Goal: Task Accomplishment & Management: Use online tool/utility

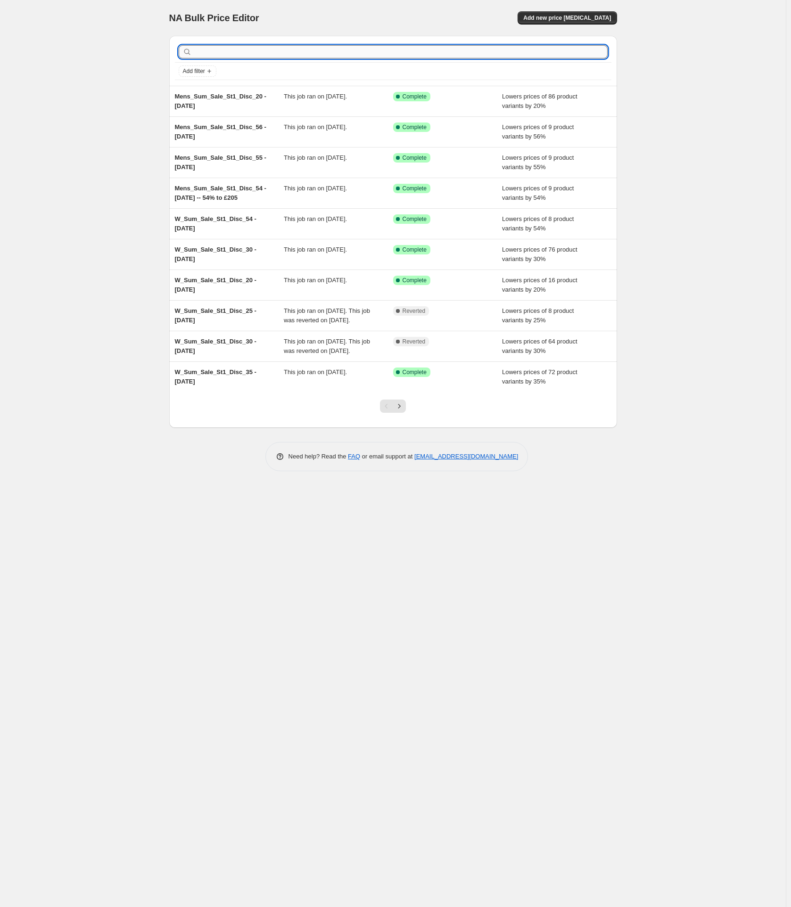
click at [212, 53] on input "text" at bounding box center [401, 51] width 414 height 13
paste input "W_Sum_Sale_St1_Disc_35"
type input "W_Sum_Sale_St1_Disc_35"
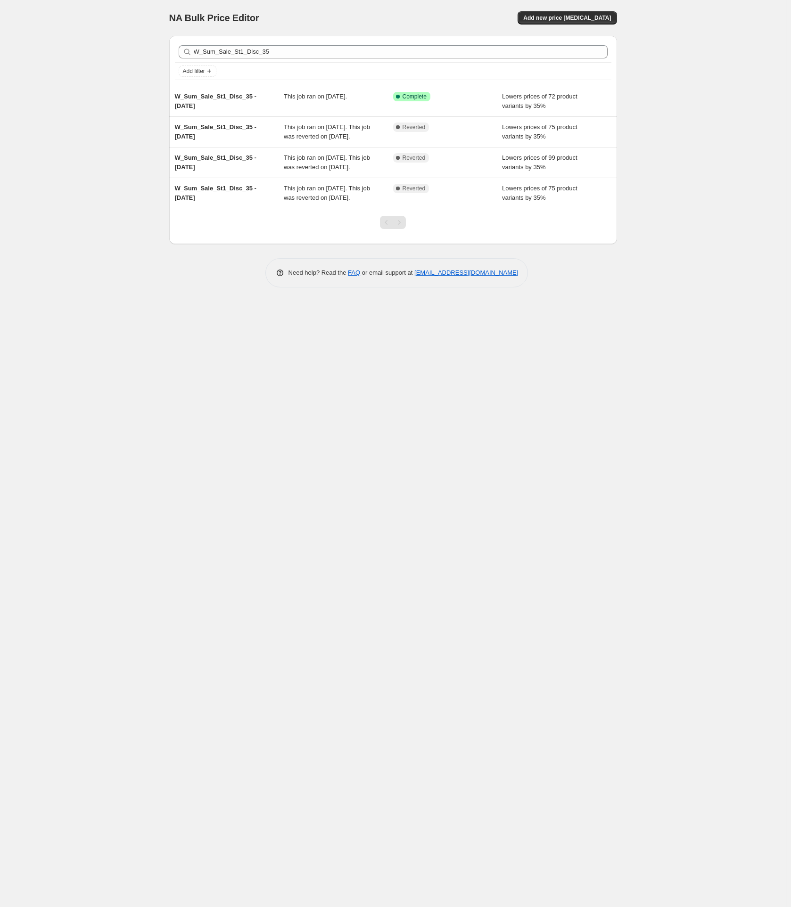
drag, startPoint x: 205, startPoint y: 100, endPoint x: 101, endPoint y: 117, distance: 105.2
click at [101, 117] on div "NA Bulk Price Editor. This page is ready NA Bulk Price Editor Add new price [ME…" at bounding box center [393, 453] width 786 height 907
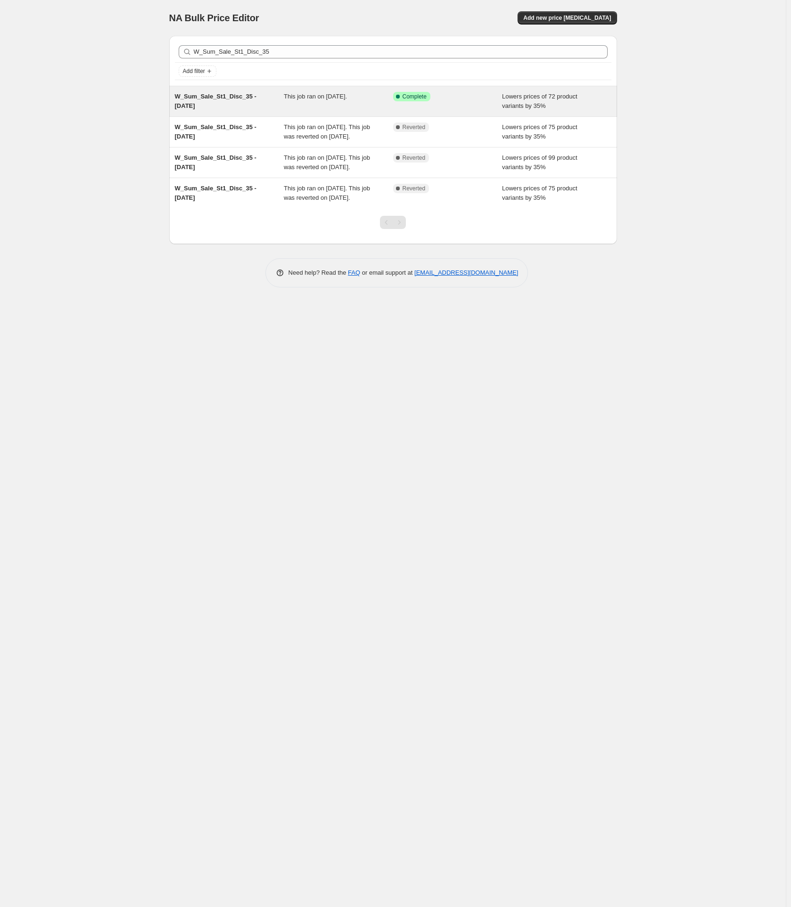
click at [196, 104] on span "W_Sum_Sale_St1_Disc_35 - [DATE]" at bounding box center [216, 101] width 82 height 16
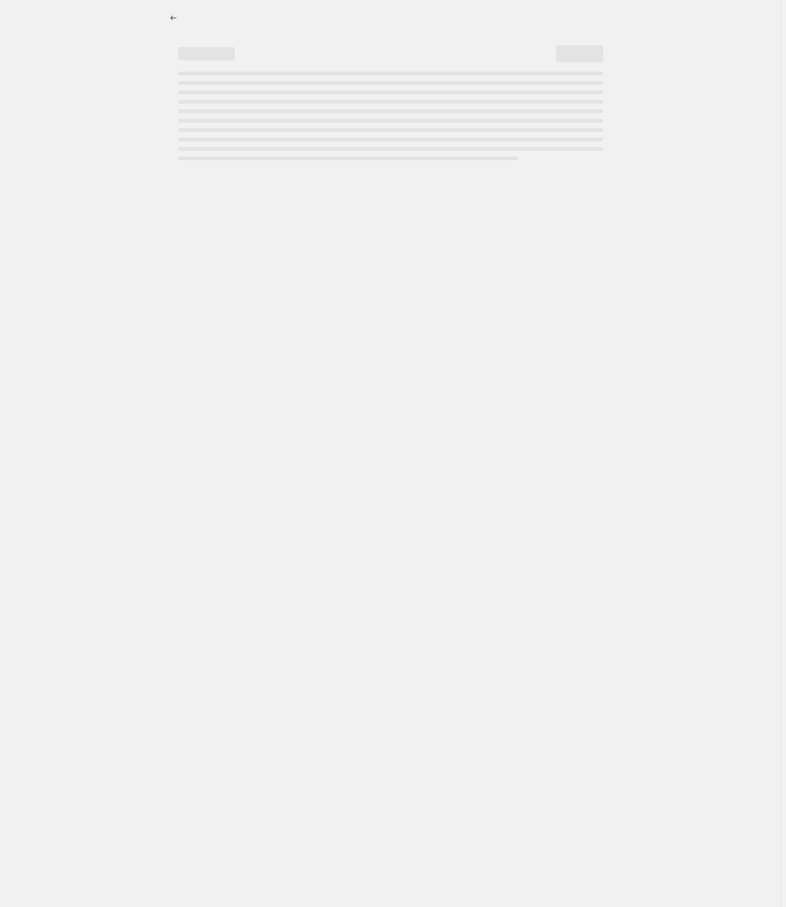
select select "percentage"
select select "tag"
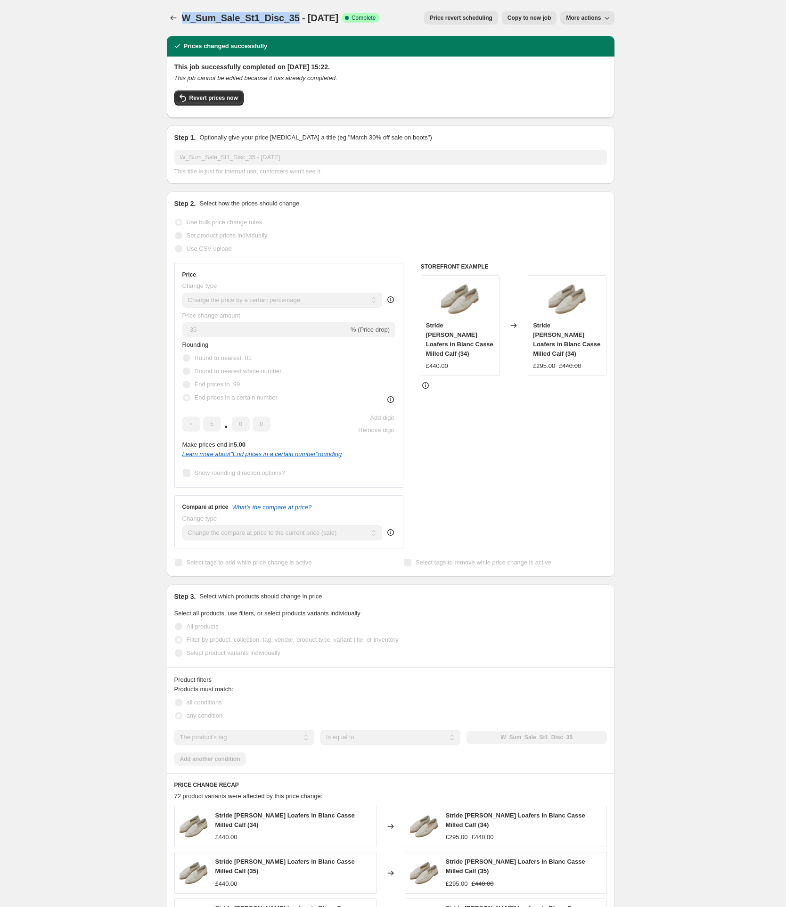
drag, startPoint x: 187, startPoint y: 16, endPoint x: 298, endPoint y: 17, distance: 111.2
click at [298, 17] on span "W_Sum_Sale_St1_Disc_35 - [DATE]" at bounding box center [260, 18] width 156 height 10
copy span "W_Sum_Sale_St1_Disc_35"
click at [214, 96] on span "Revert prices now" at bounding box center [213, 98] width 49 height 8
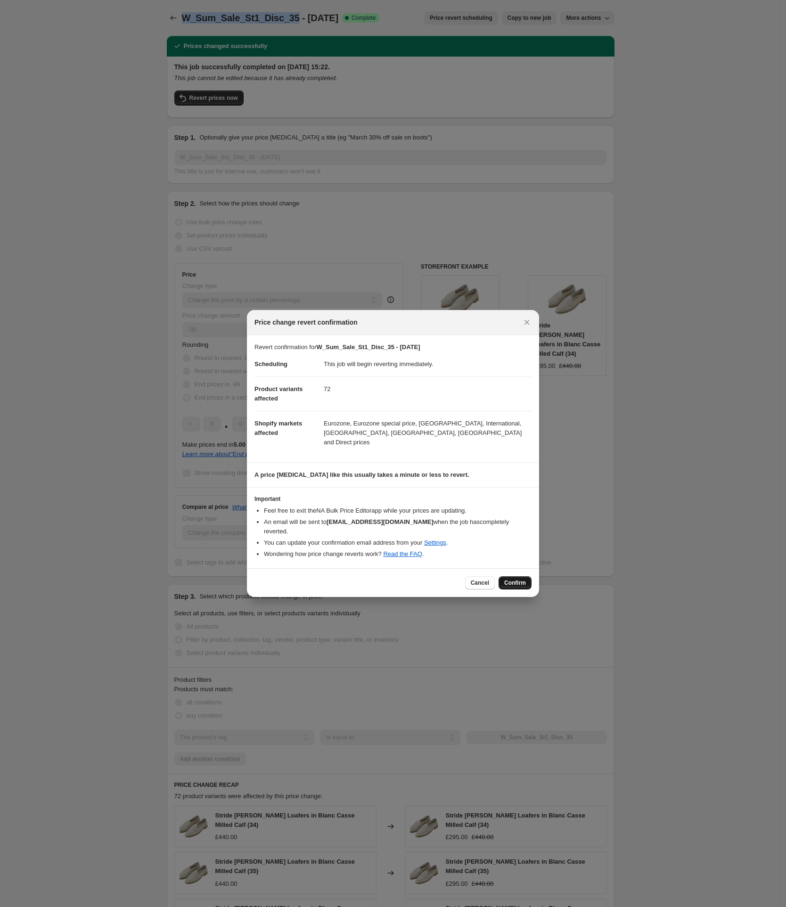
click at [512, 579] on span "Confirm" at bounding box center [515, 583] width 22 height 8
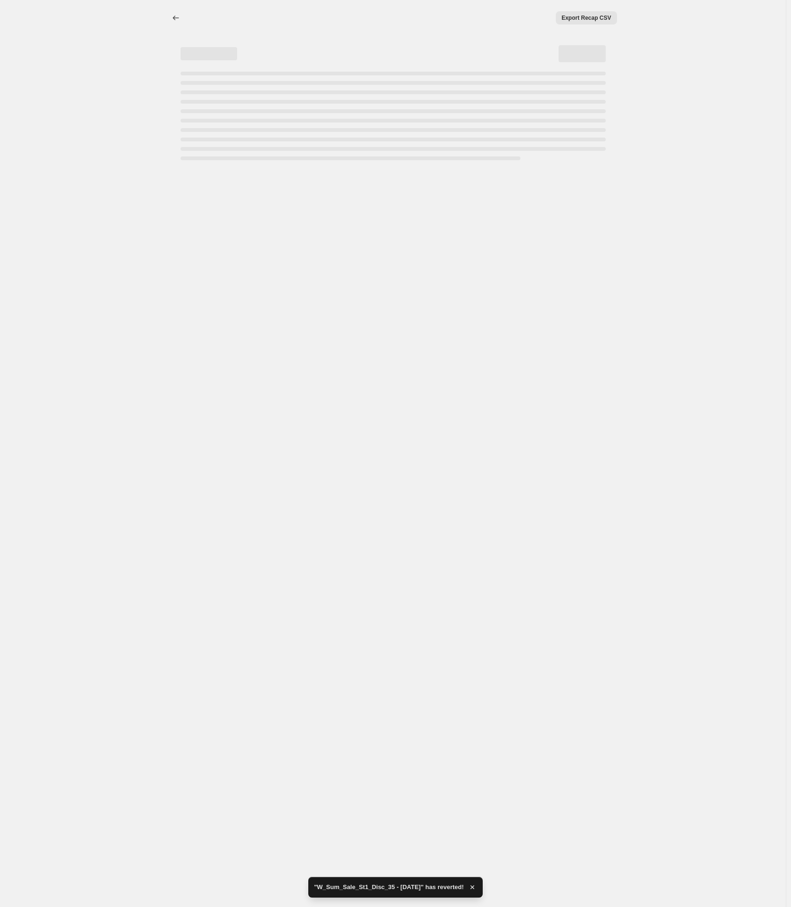
select select "percentage"
select select "tag"
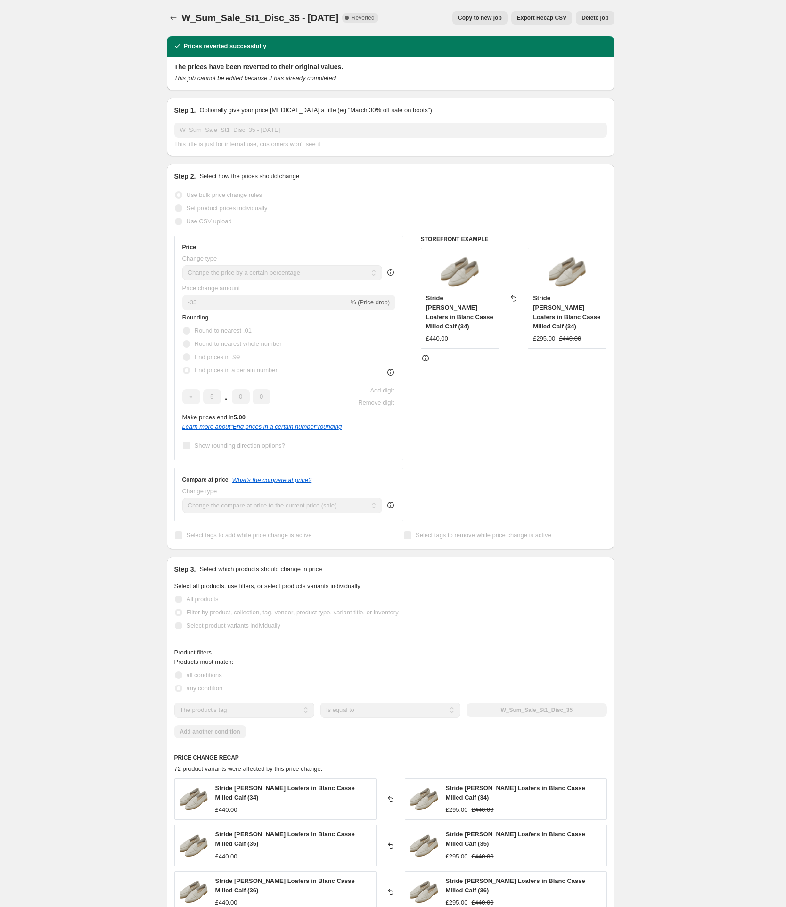
click at [471, 20] on span "Copy to new job" at bounding box center [480, 18] width 44 height 8
select select "percentage"
select select "tag"
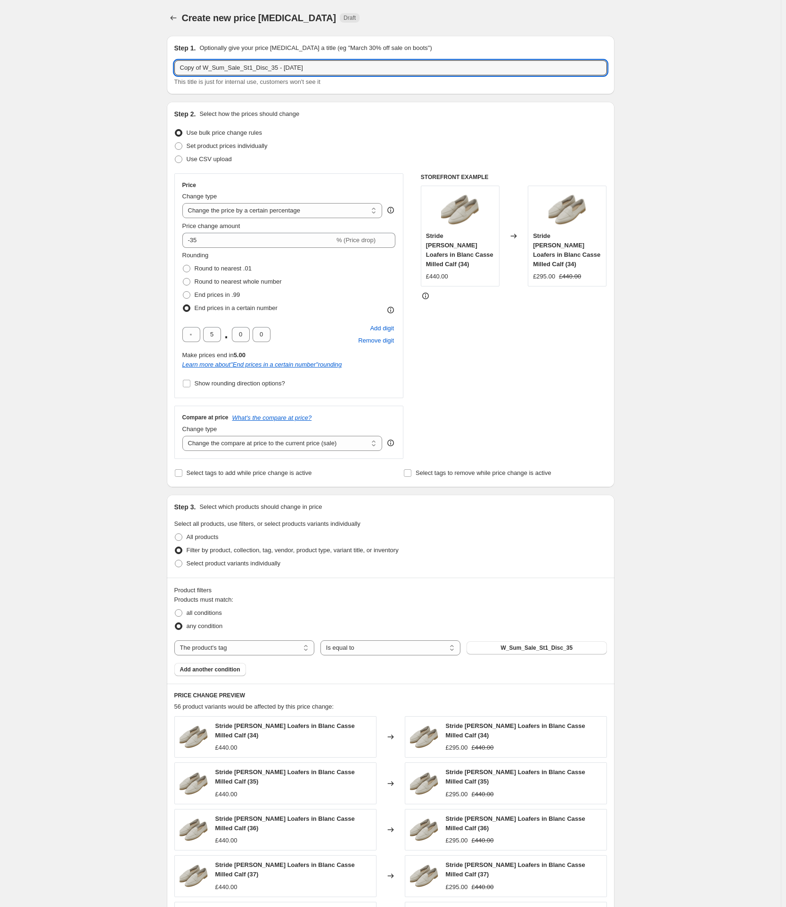
drag, startPoint x: 206, startPoint y: 67, endPoint x: 137, endPoint y: 72, distance: 69.9
click at [138, 72] on div "Create new price [MEDICAL_DATA]. This page is ready Create new price [MEDICAL_D…" at bounding box center [390, 665] width 781 height 1331
type input "W_Sum_Sale_St1_Disc_35 - [DATE]"
click at [103, 230] on div "Create new price [MEDICAL_DATA]. This page is ready Create new price [MEDICAL_D…" at bounding box center [390, 665] width 781 height 1331
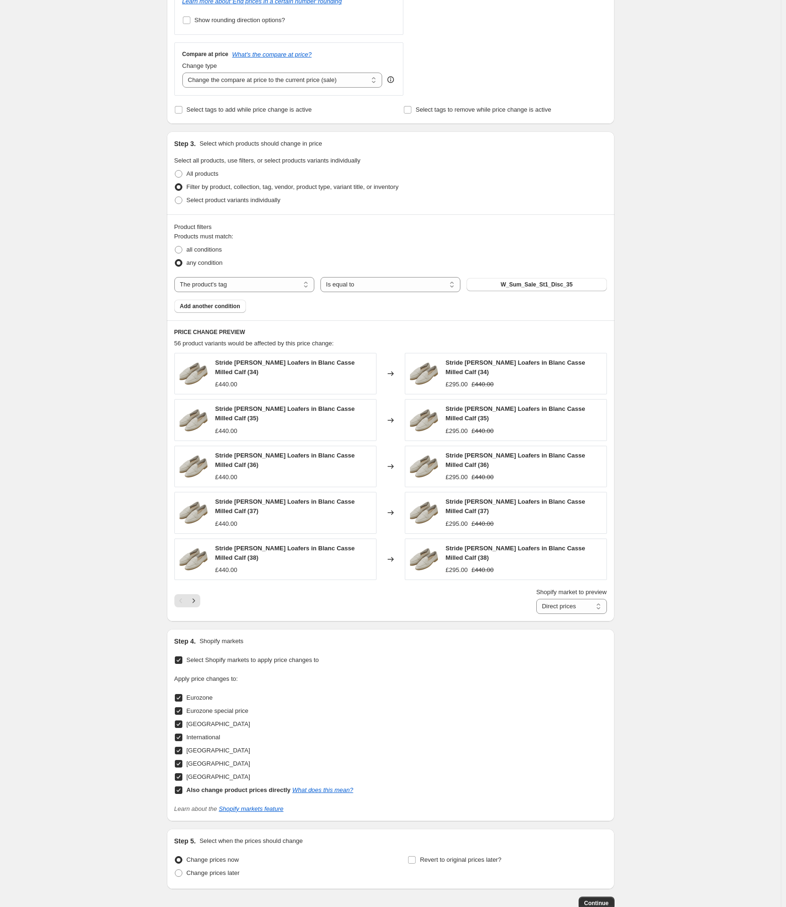
scroll to position [377, 0]
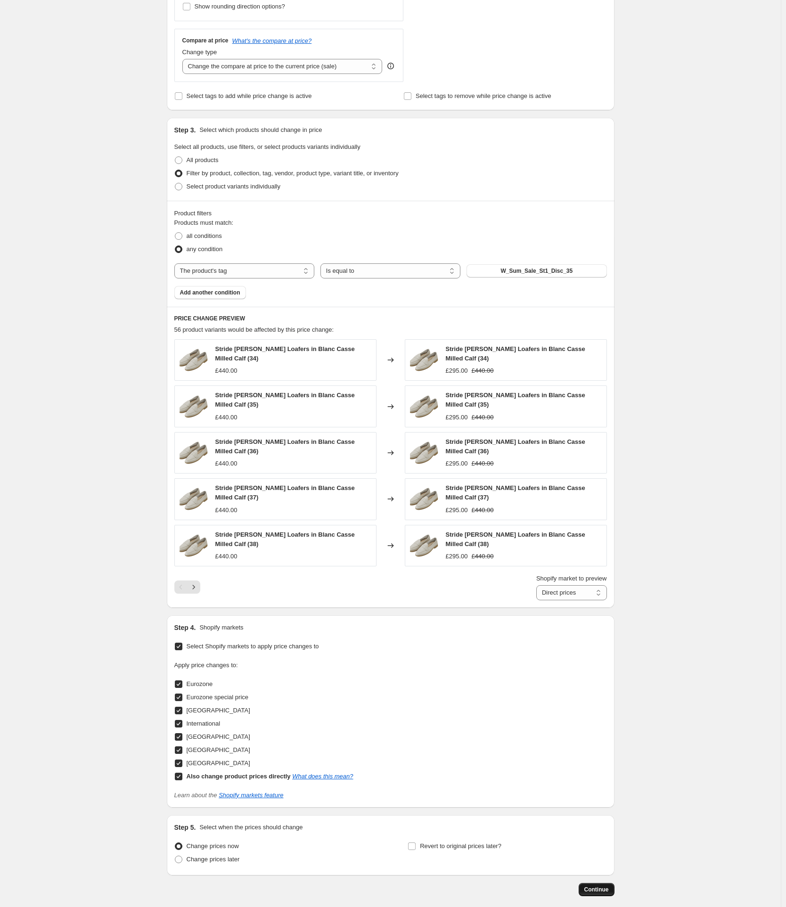
click at [600, 886] on span "Continue" at bounding box center [597, 890] width 25 height 8
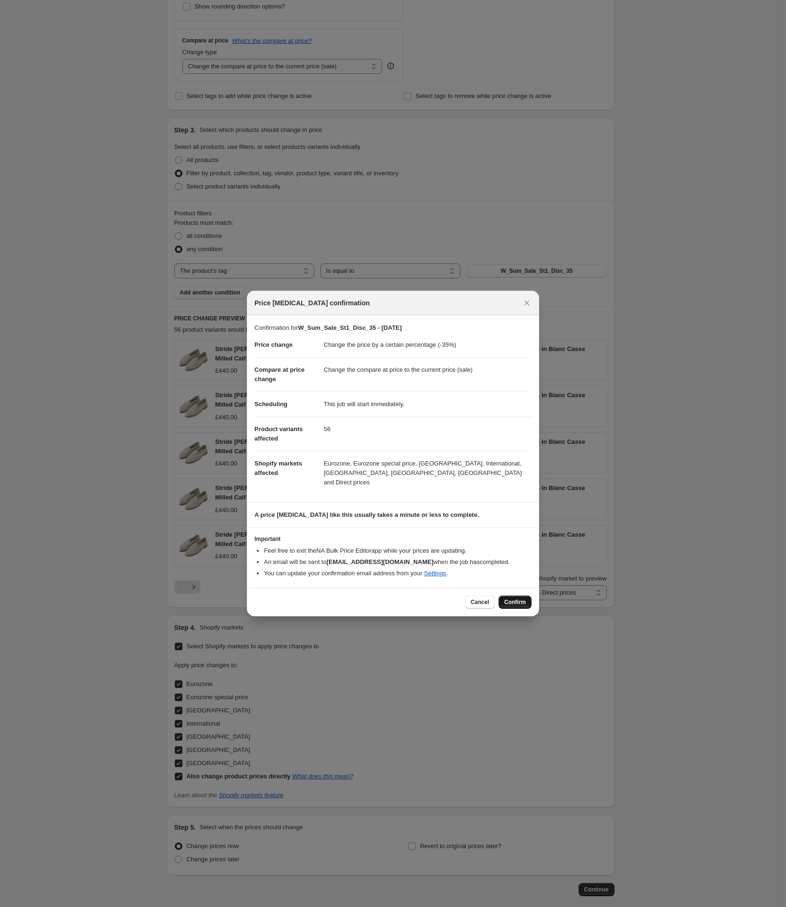
click at [518, 599] on span "Confirm" at bounding box center [515, 603] width 22 height 8
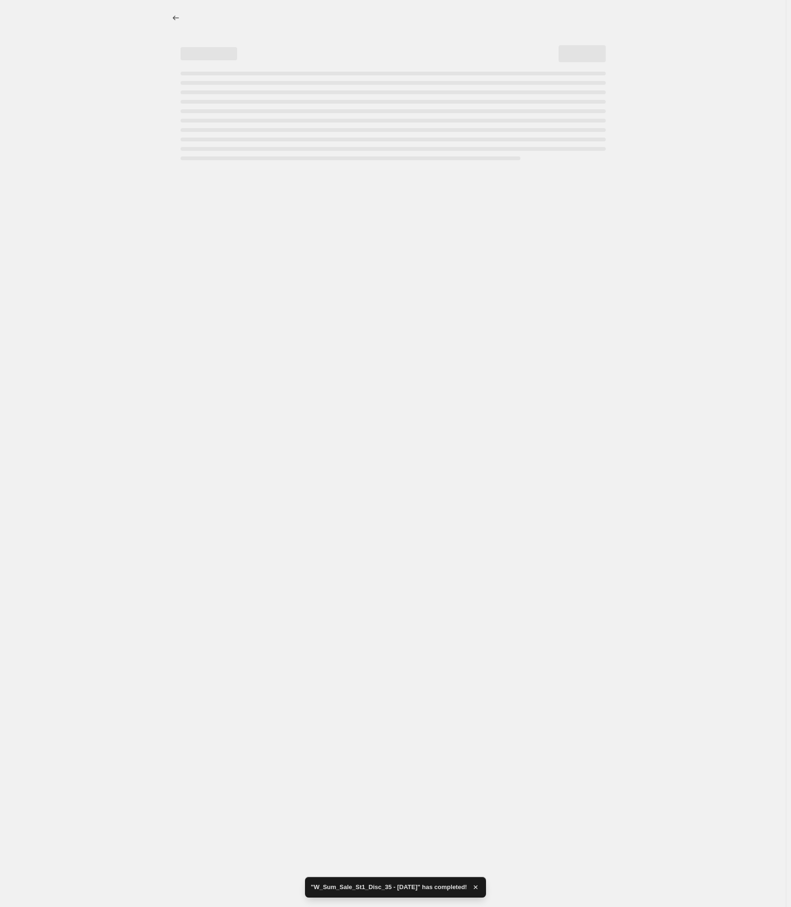
select select "percentage"
select select "tag"
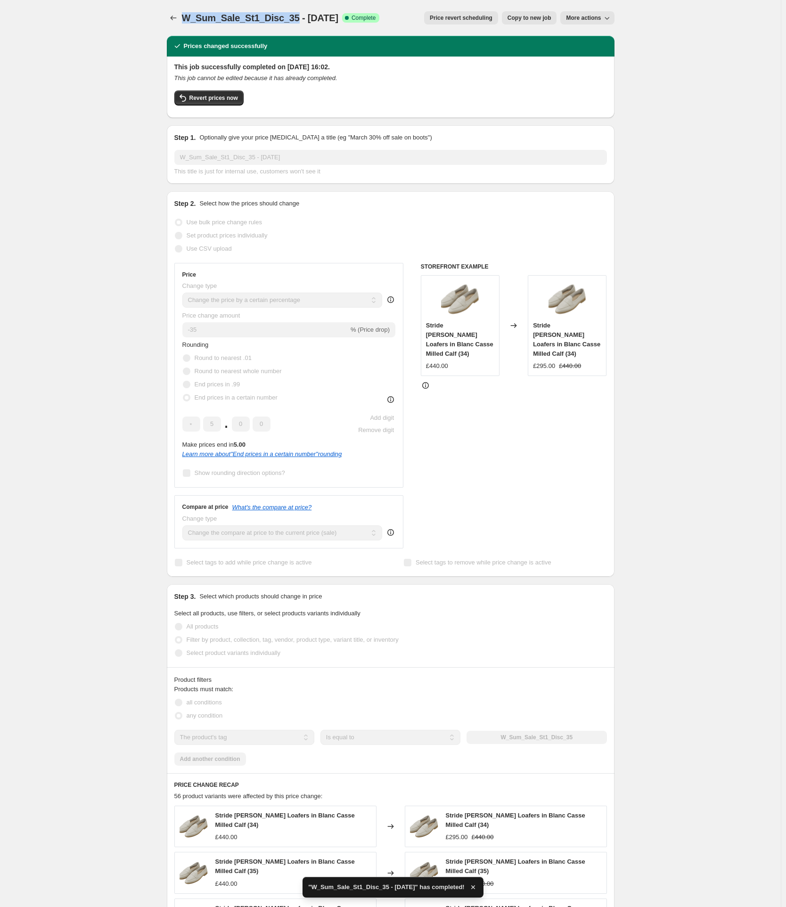
drag, startPoint x: 186, startPoint y: 15, endPoint x: 299, endPoint y: 14, distance: 113.6
click at [299, 14] on span "W_Sum_Sale_St1_Disc_35 - [DATE]" at bounding box center [260, 18] width 156 height 10
click at [533, 20] on span "Copy to new job" at bounding box center [530, 18] width 44 height 8
select select "percentage"
select select "tag"
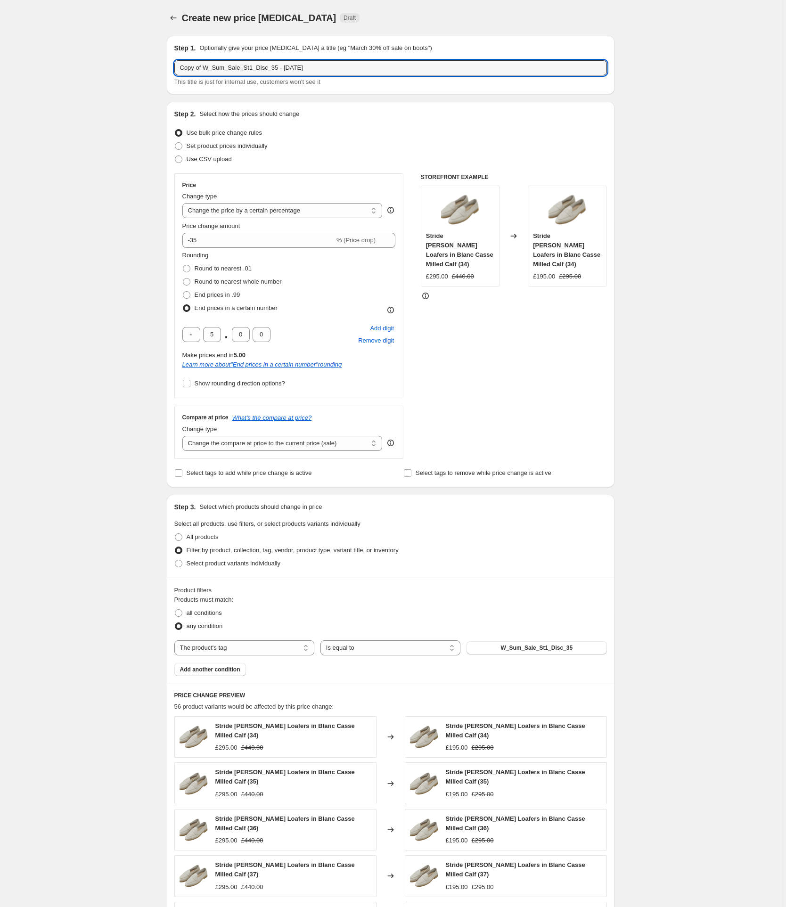
drag, startPoint x: 205, startPoint y: 68, endPoint x: 160, endPoint y: 72, distance: 45.4
click at [160, 72] on div "Create new price [MEDICAL_DATA]. This page is ready Create new price [MEDICAL_D…" at bounding box center [391, 665] width 470 height 1331
type input "W_Sum_Sale_St1_Disc_41 - [DATE]"
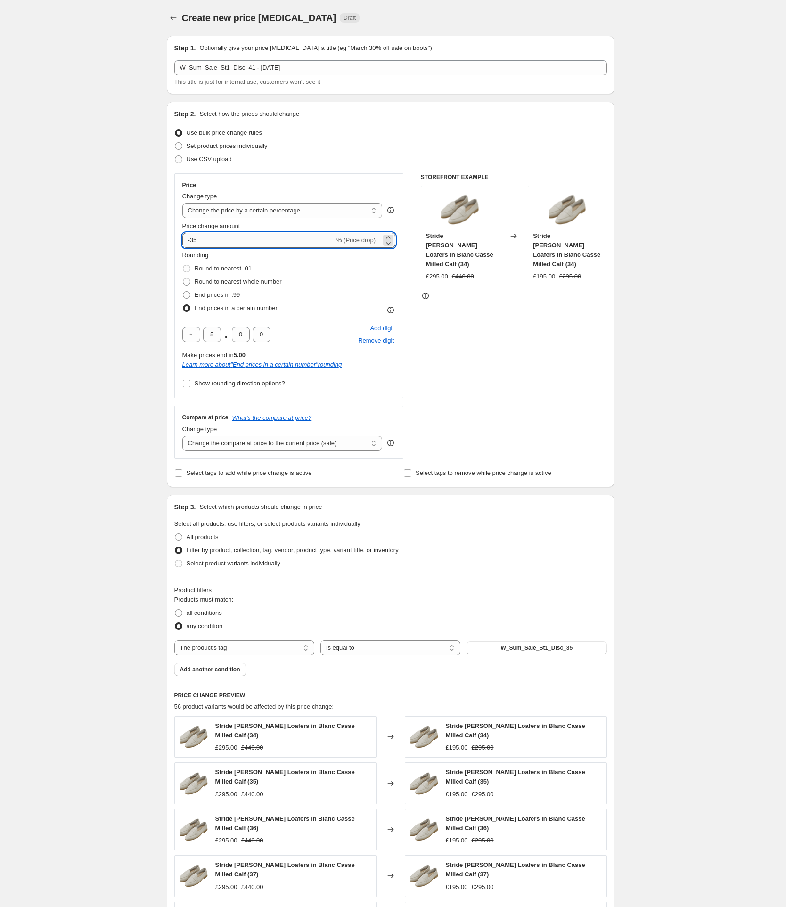
drag, startPoint x: 204, startPoint y: 239, endPoint x: 192, endPoint y: 239, distance: 11.8
click at [192, 239] on input "-35" at bounding box center [258, 240] width 152 height 15
type input "-41"
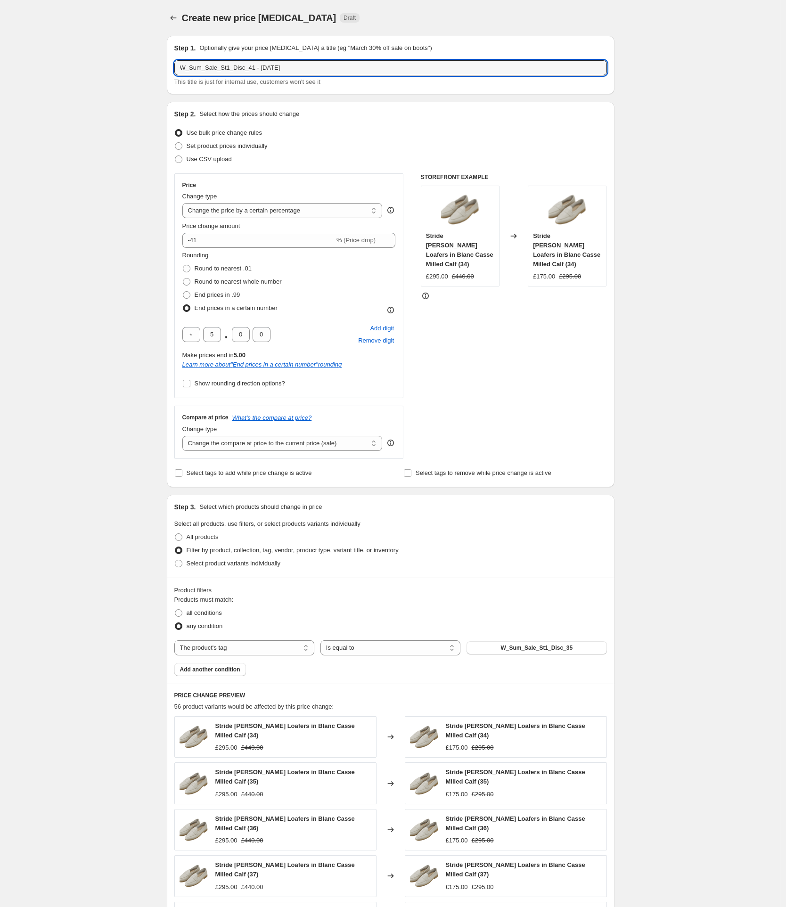
drag, startPoint x: 256, startPoint y: 70, endPoint x: 171, endPoint y: 70, distance: 85.3
click at [171, 70] on div "Step 1. Optionally give your price [MEDICAL_DATA] a title (eg "March 30% off sa…" at bounding box center [391, 65] width 448 height 58
click at [519, 647] on span "W_Sum_Sale_St1_Disc_35" at bounding box center [537, 648] width 72 height 8
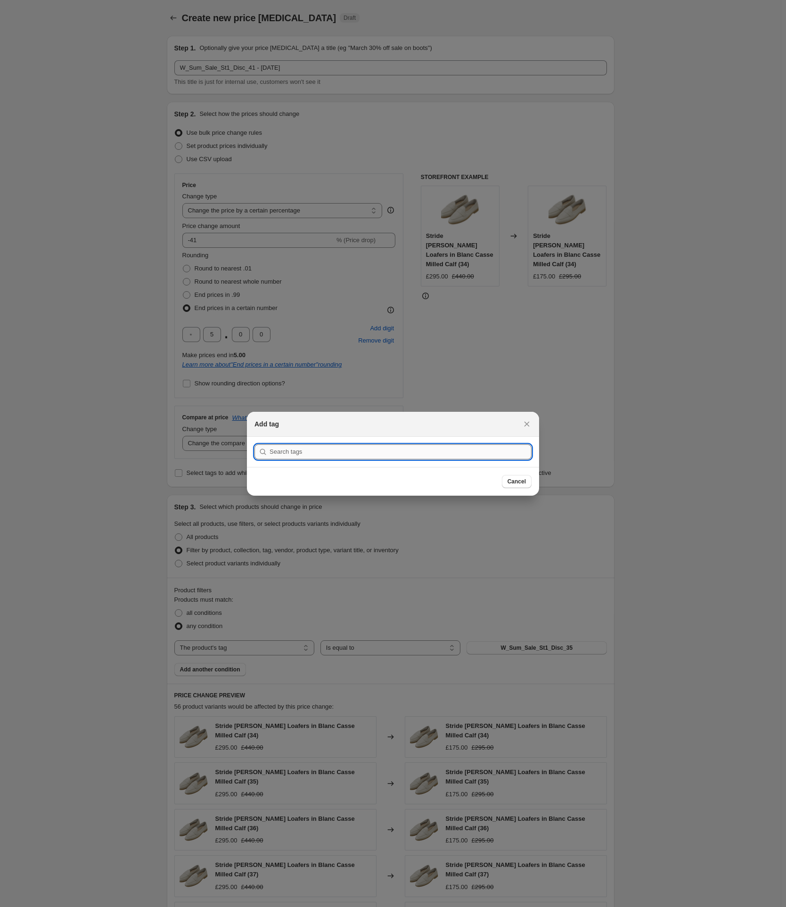
click at [296, 452] on input ":raj:" at bounding box center [401, 452] width 262 height 15
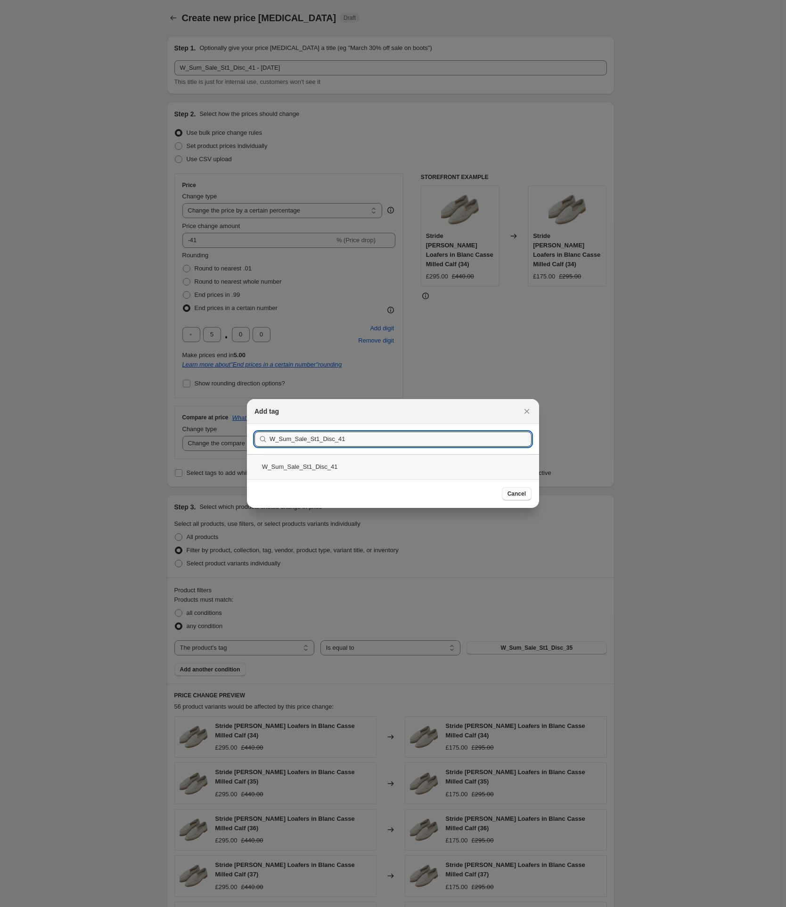
type input "W_Sum_Sale_St1_Disc_41"
click at [306, 464] on div "W_Sum_Sale_St1_Disc_41" at bounding box center [393, 466] width 292 height 25
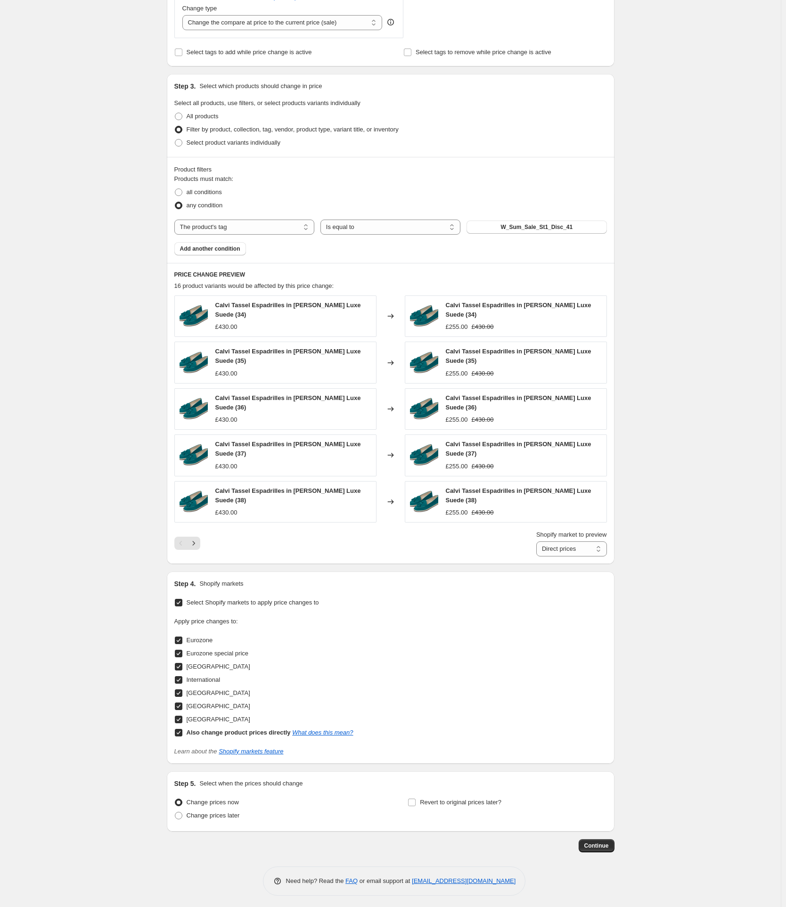
scroll to position [424, 0]
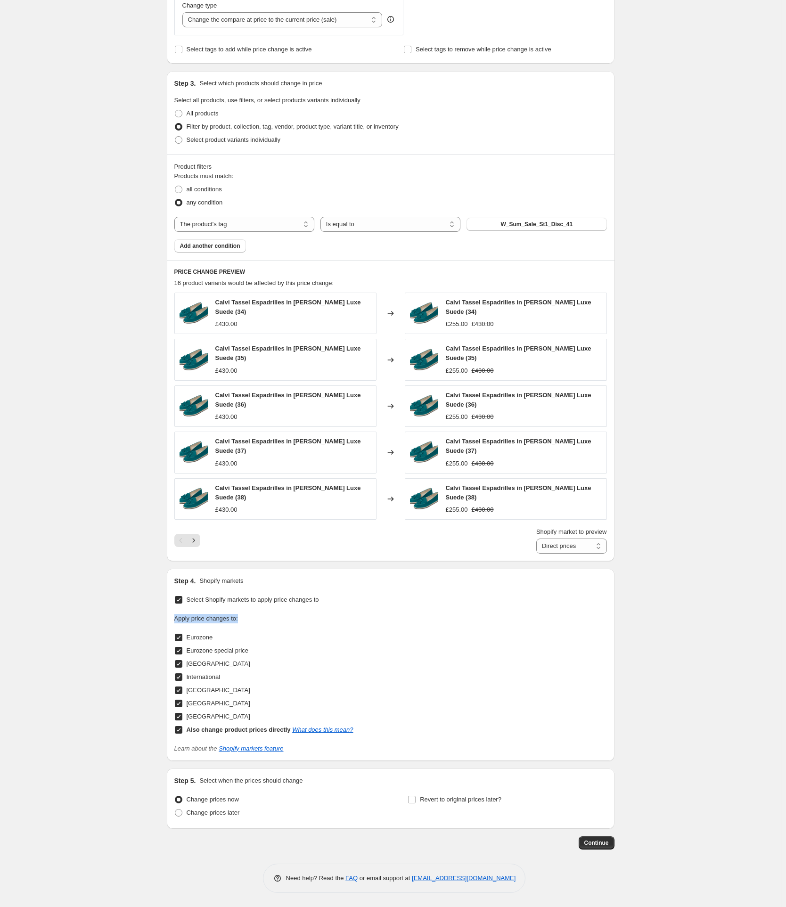
click at [648, 615] on div "Create new price [MEDICAL_DATA]. This page is ready Create new price [MEDICAL_D…" at bounding box center [390, 241] width 781 height 1331
click at [628, 708] on div "Create new price [MEDICAL_DATA]. This page is ready Create new price [MEDICAL_D…" at bounding box center [390, 241] width 781 height 1331
click at [596, 843] on span "Continue" at bounding box center [597, 844] width 25 height 8
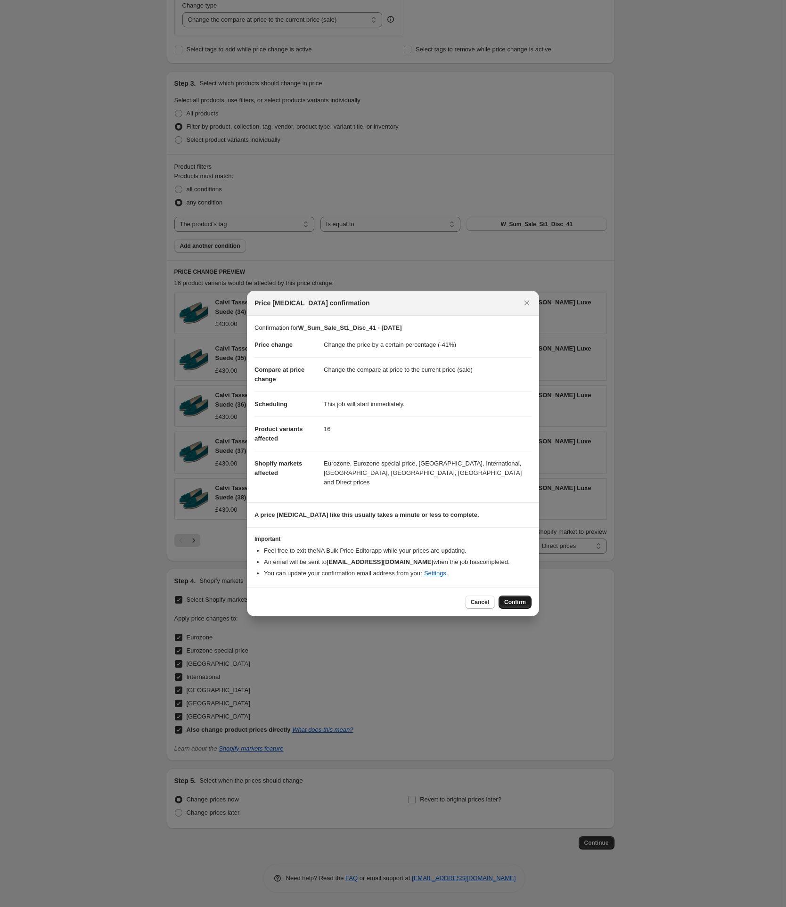
click at [524, 600] on span "Confirm" at bounding box center [515, 603] width 22 height 8
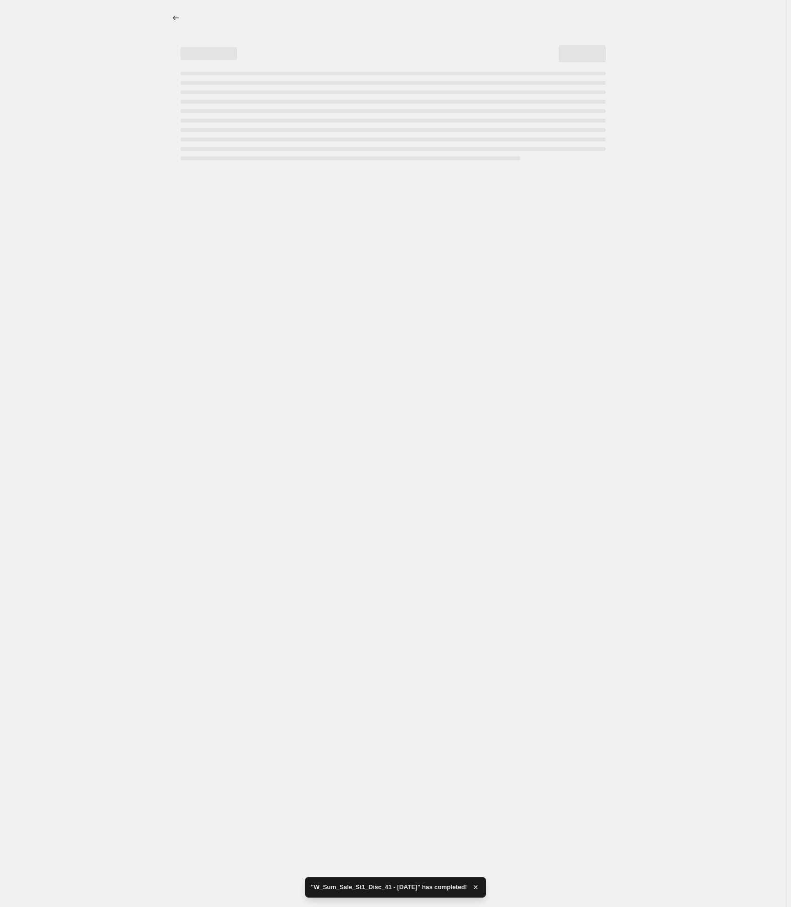
select select "percentage"
select select "tag"
